Goal: Task Accomplishment & Management: Manage account settings

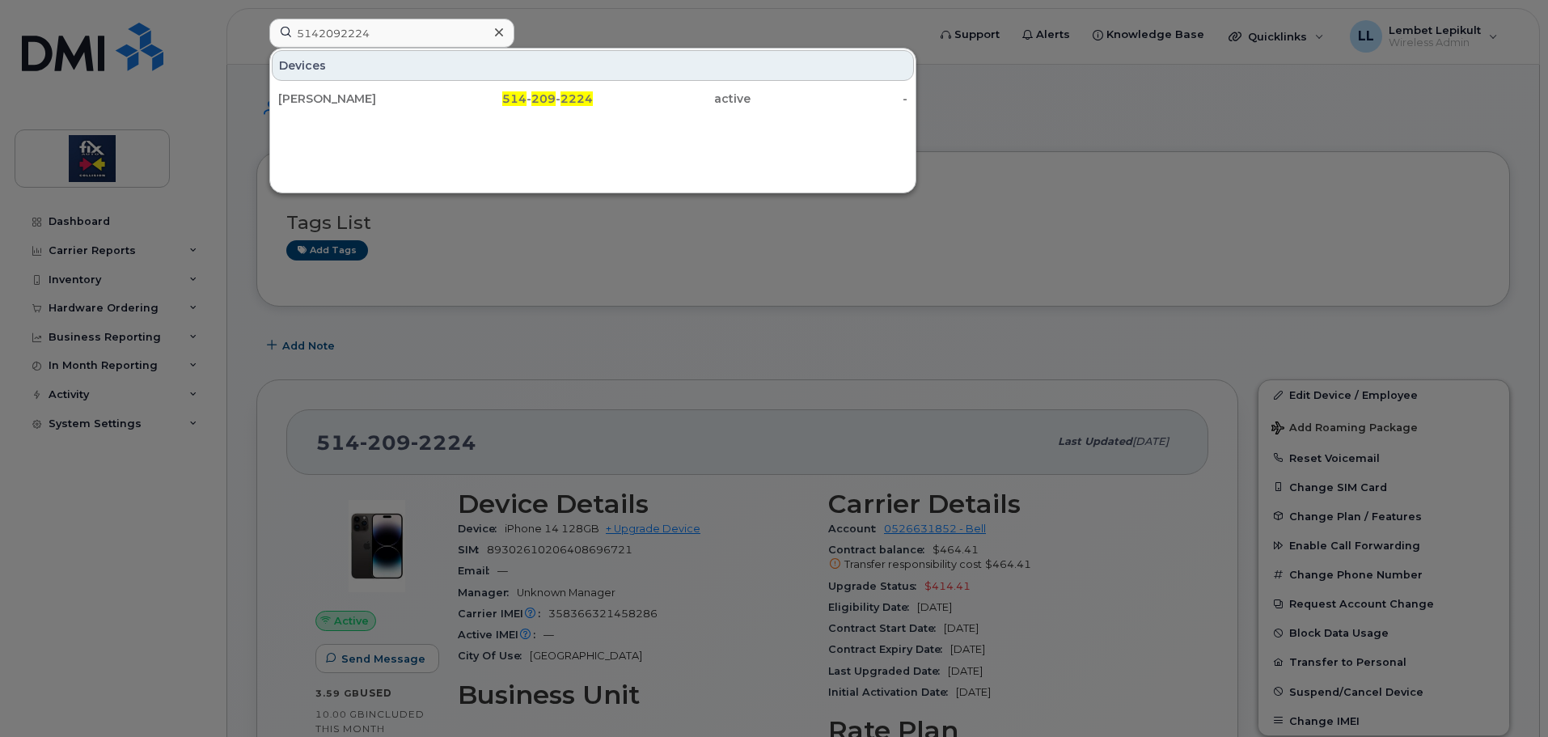
scroll to position [296, 0]
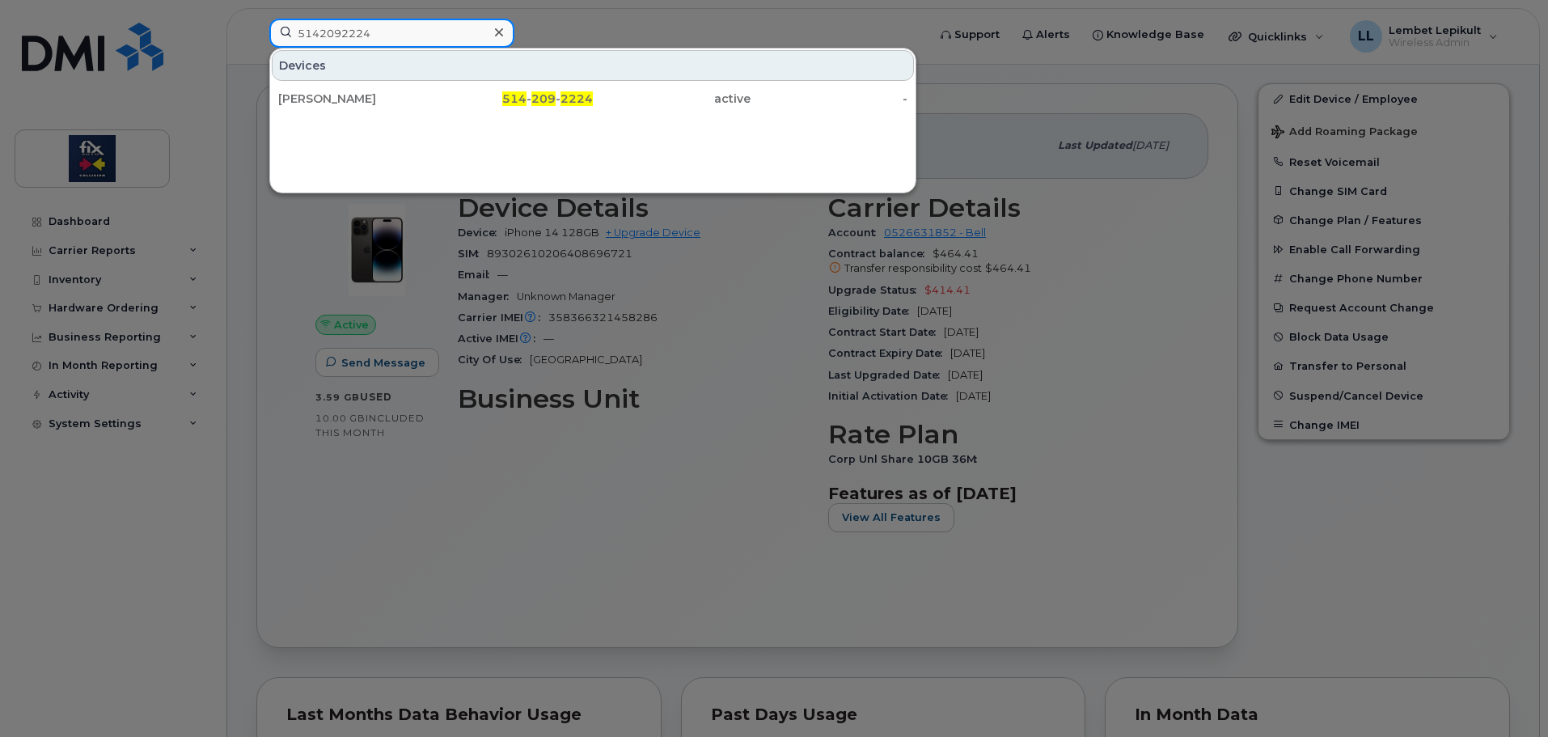
click at [395, 36] on input "5142092224" at bounding box center [391, 33] width 245 height 29
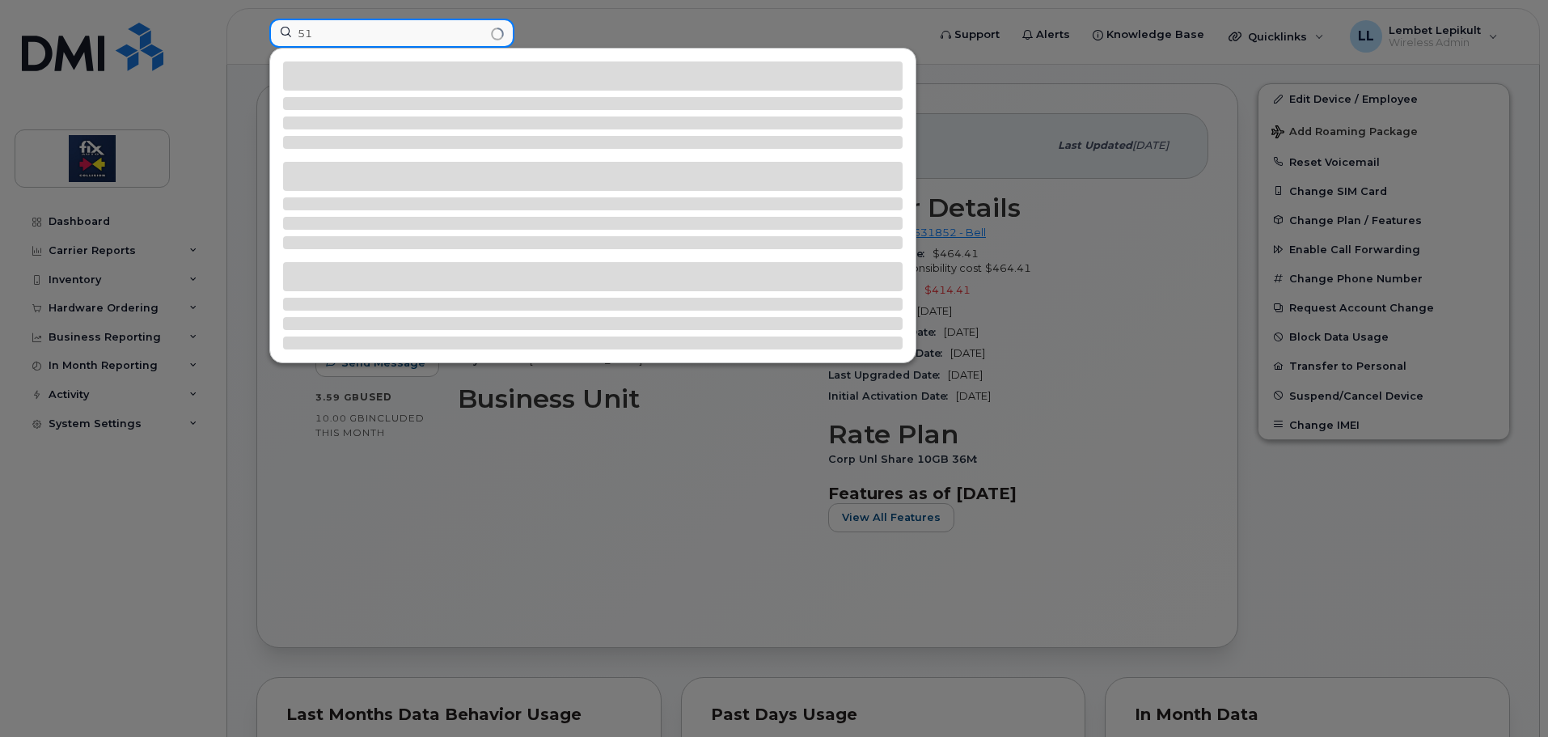
type input "5"
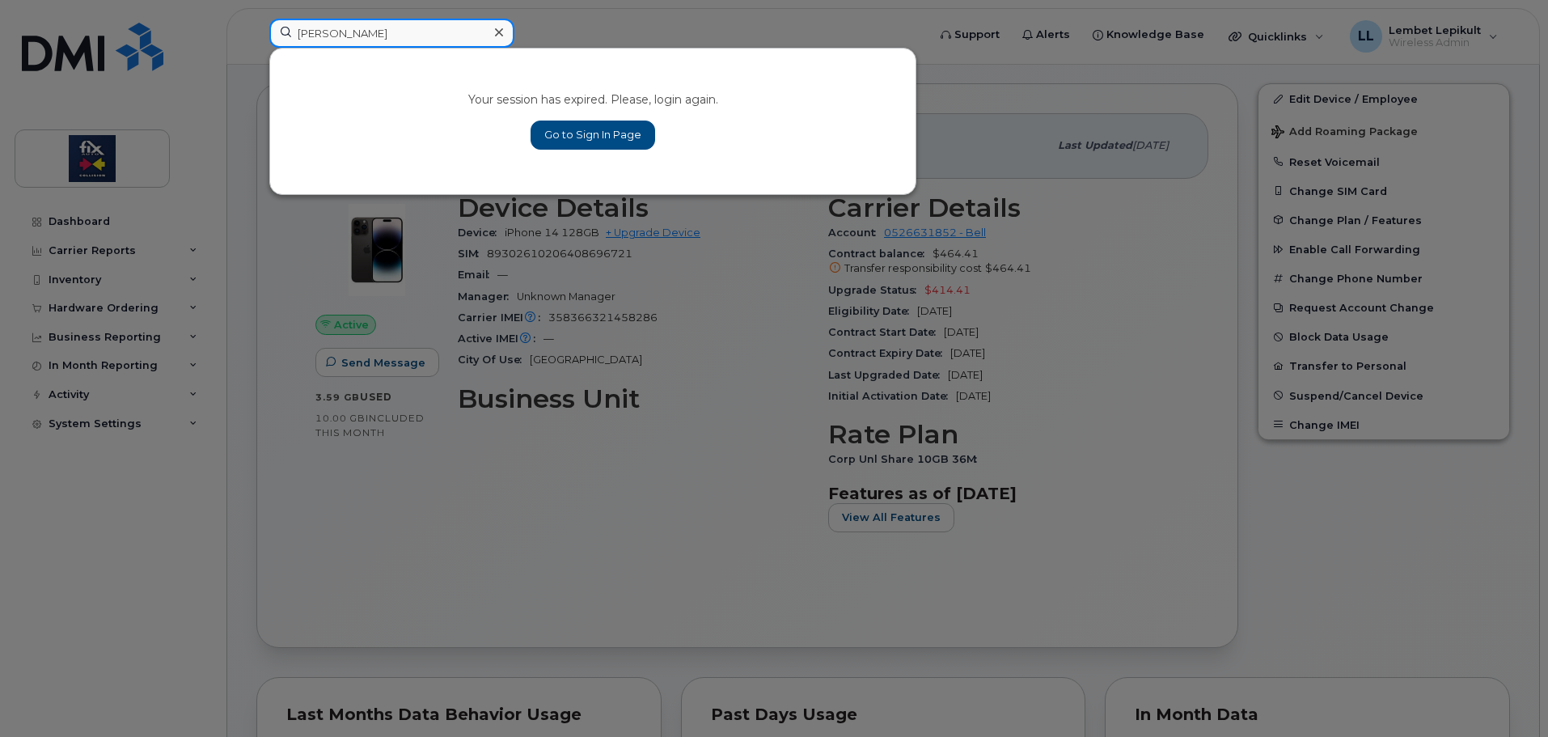
type input "[PERSON_NAME]"
click at [607, 125] on link "Go to Sign In Page" at bounding box center [592, 134] width 125 height 29
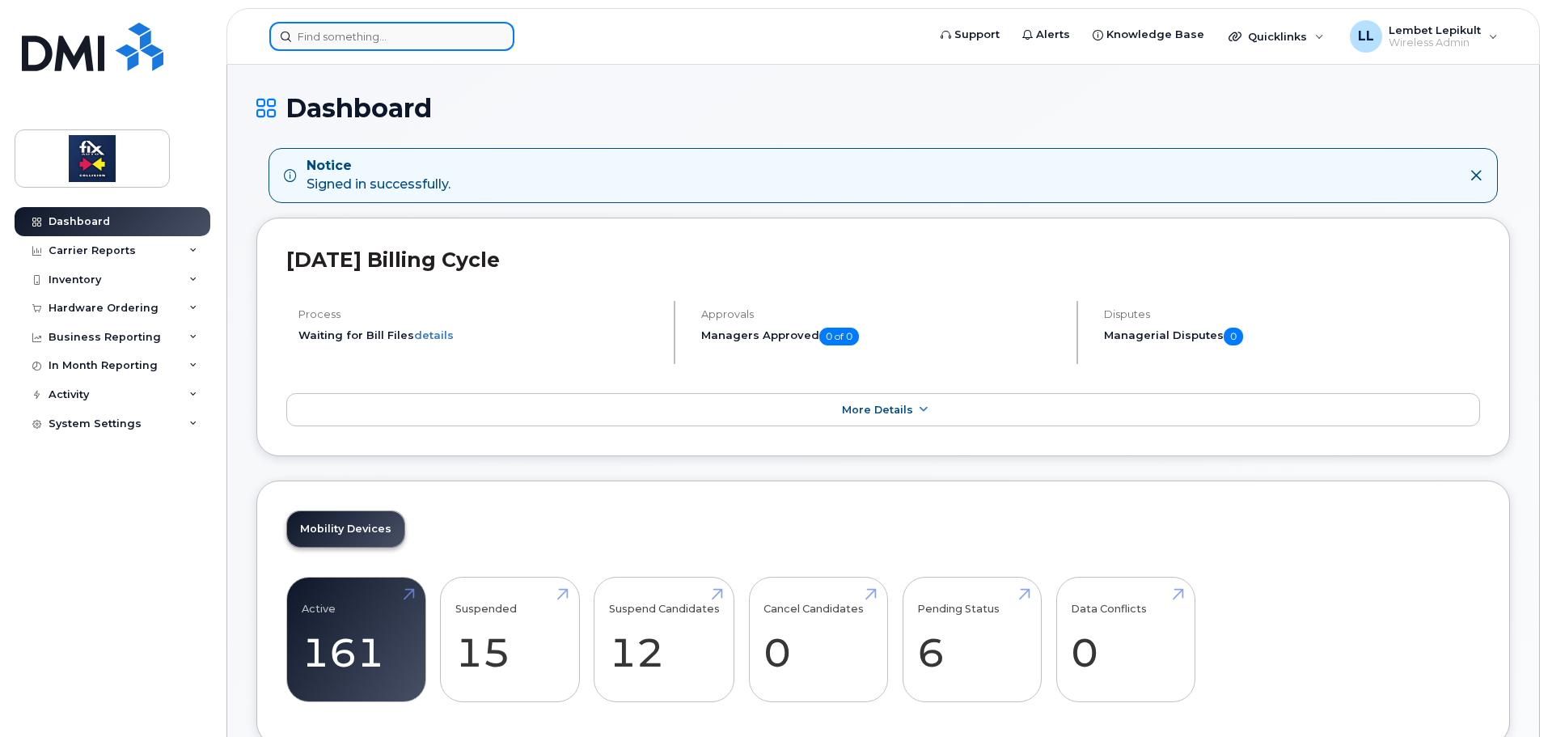
click at [367, 40] on input at bounding box center [391, 36] width 245 height 29
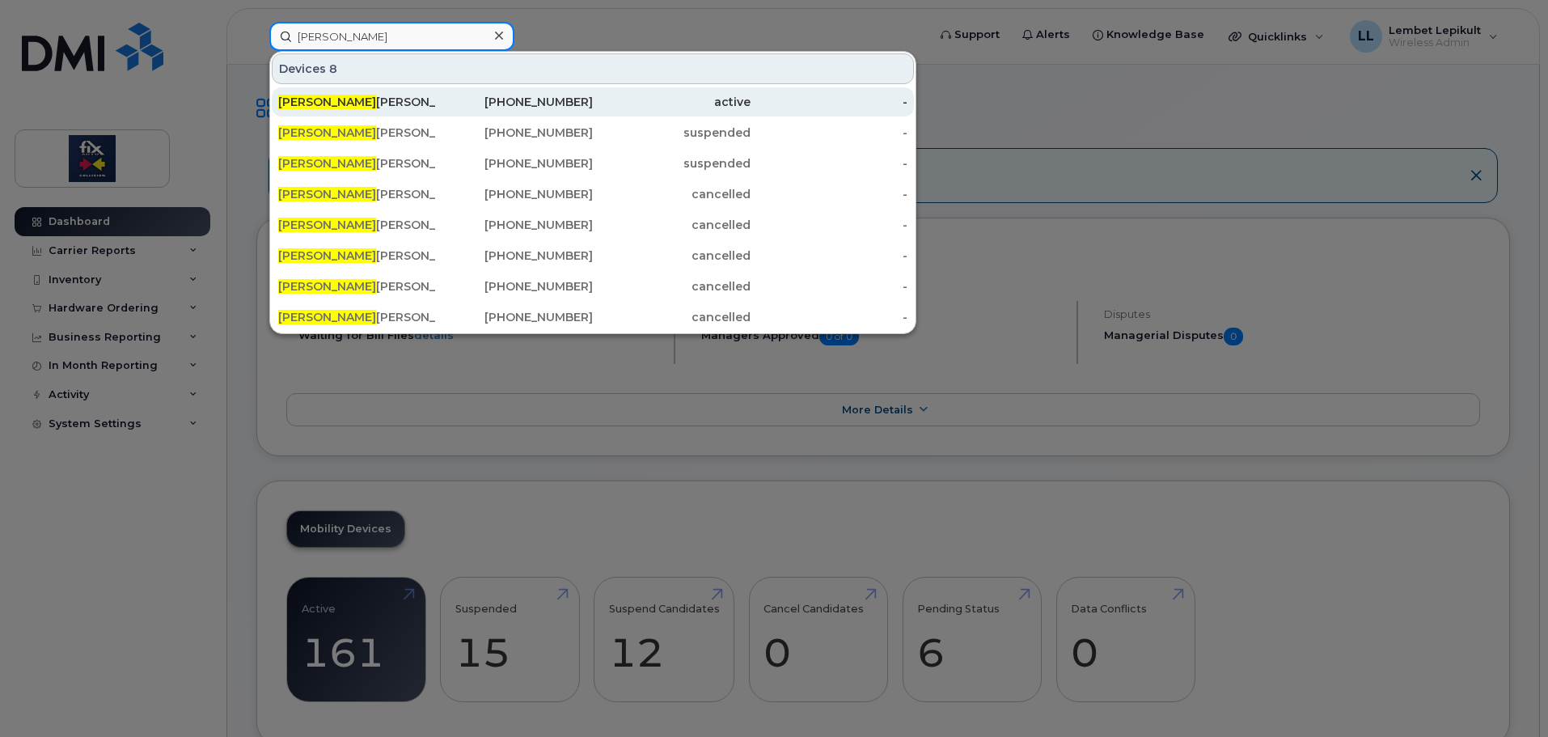
type input "[PERSON_NAME]"
click at [395, 106] on div "Steve Rancourt" at bounding box center [357, 102] width 158 height 16
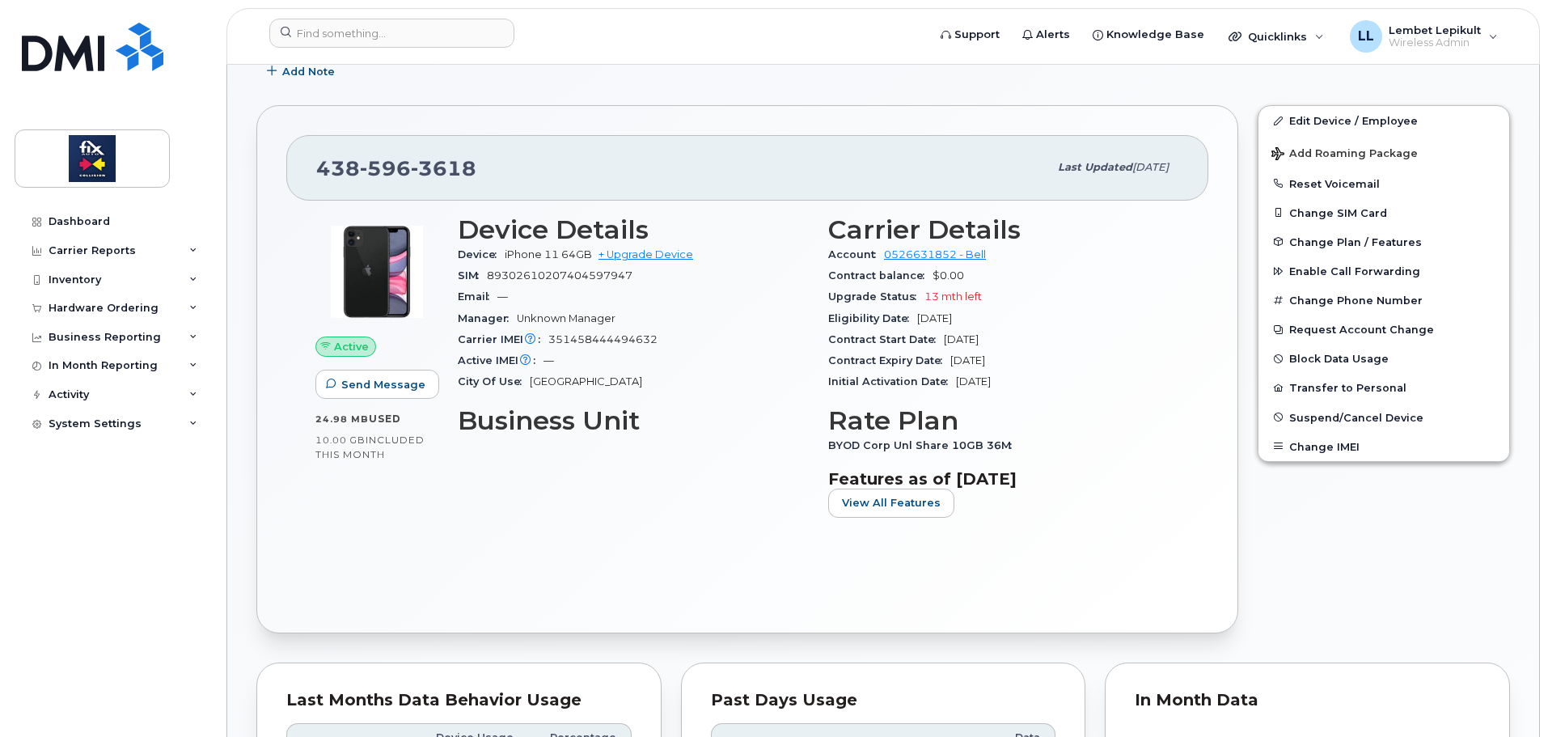
scroll to position [323, 0]
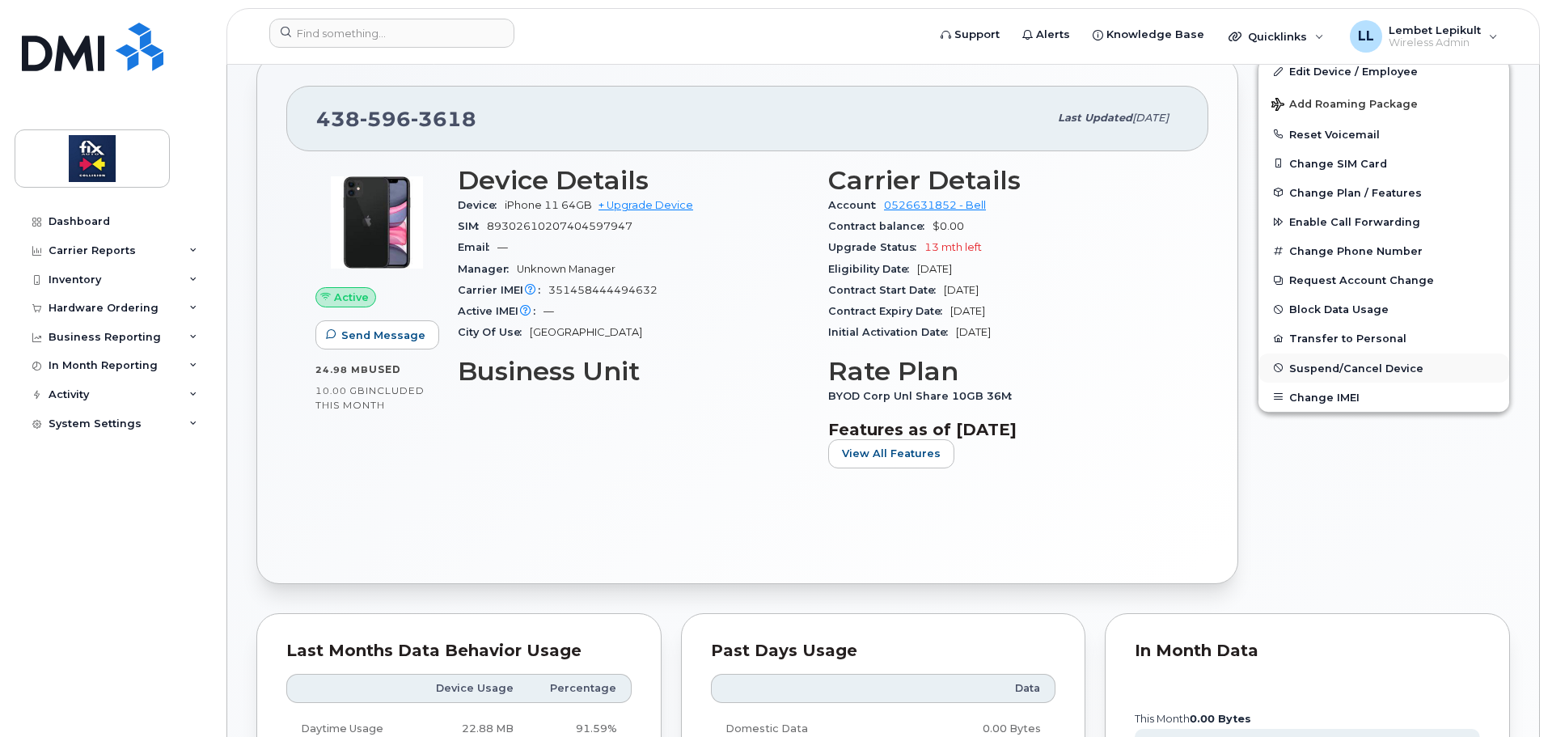
click at [1340, 372] on span "Suspend/Cancel Device" at bounding box center [1356, 367] width 134 height 12
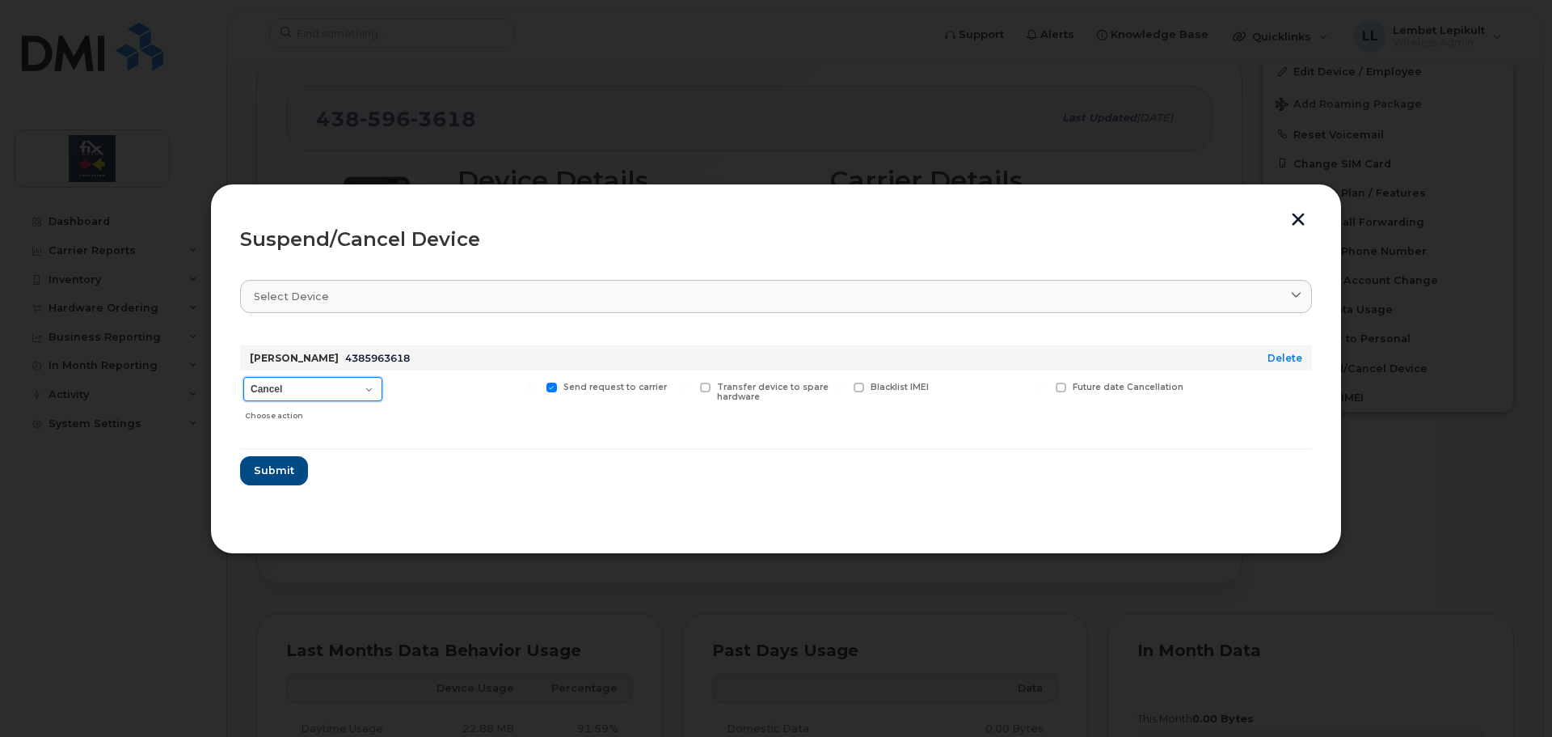
click at [332, 390] on select "Cancel Suspend - Extend Suspension Suspend - Reduced Rate Suspend - Full Rate S…" at bounding box center [312, 389] width 139 height 24
select select "[object Object]"
click at [243, 377] on select "Cancel Suspend - Extend Suspension Suspend - Reduced Rate Suspend - Full Rate S…" at bounding box center [312, 389] width 139 height 24
click at [280, 471] on span "Submit" at bounding box center [273, 470] width 40 height 15
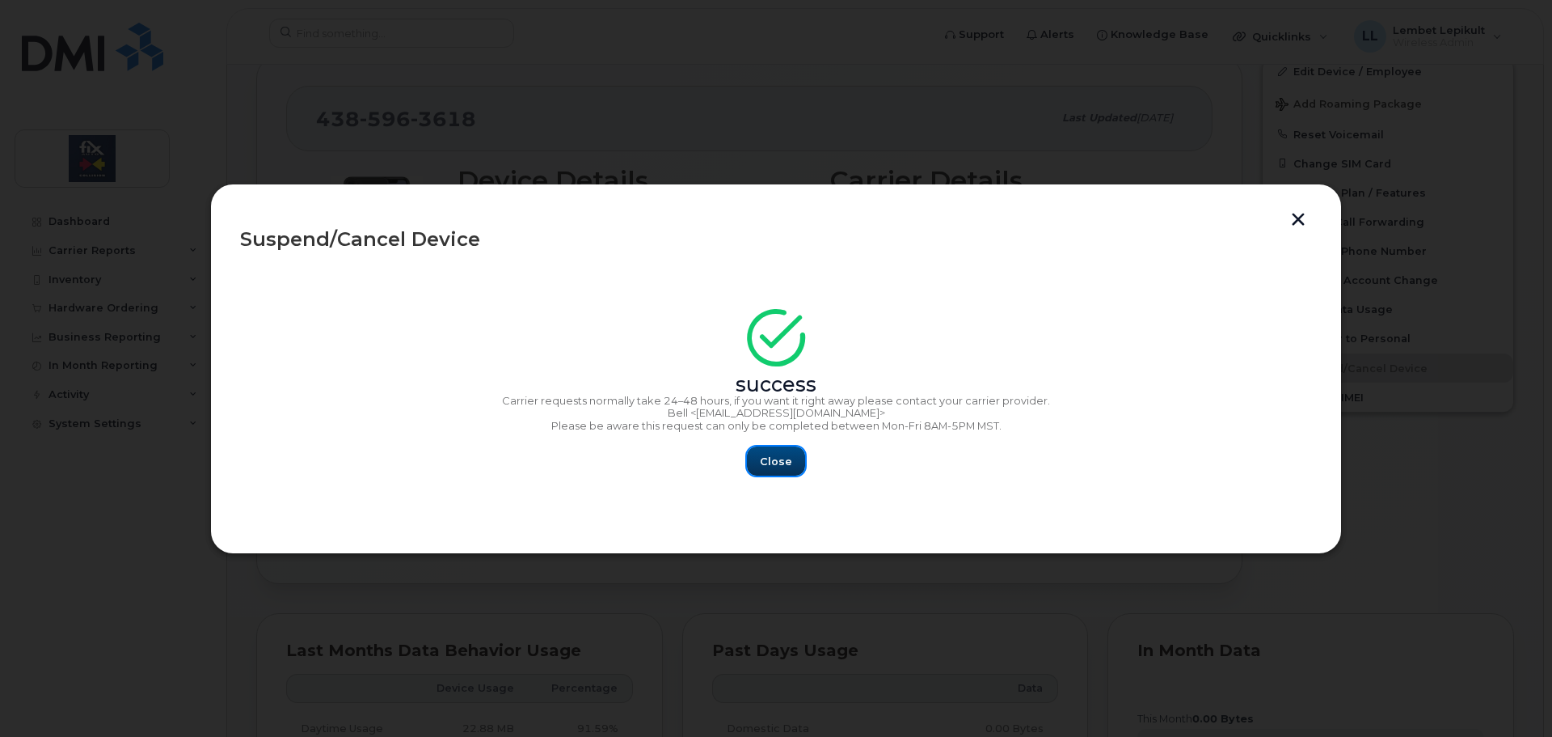
click at [762, 461] on span "Close" at bounding box center [776, 461] width 32 height 15
